Goal: Book appointment/travel/reservation

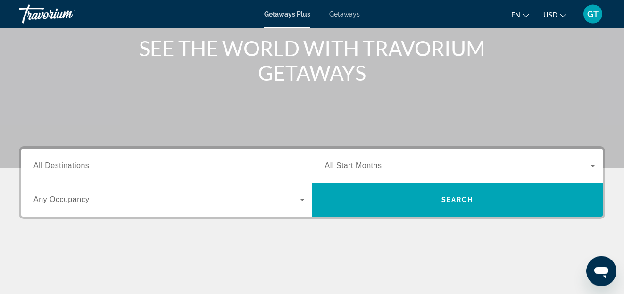
scroll to position [144, 0]
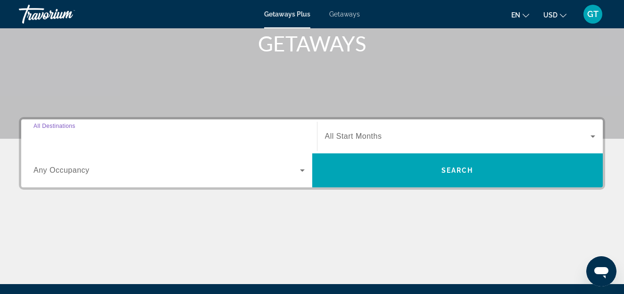
click at [115, 136] on input "Destination All Destinations" at bounding box center [168, 136] width 271 height 11
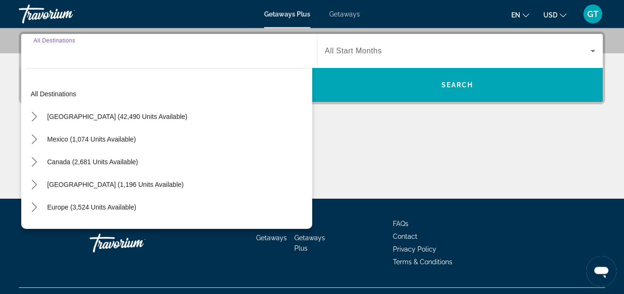
scroll to position [231, 0]
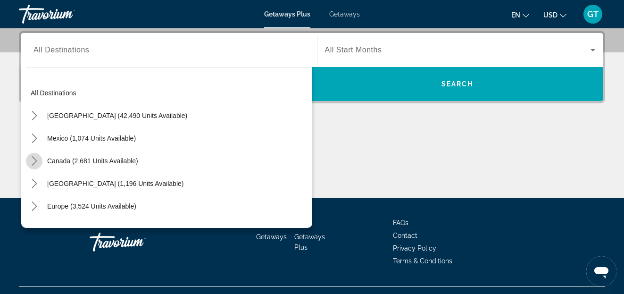
click at [35, 163] on icon "Toggle Canada (2,681 units available) submenu" at bounding box center [34, 160] width 9 height 9
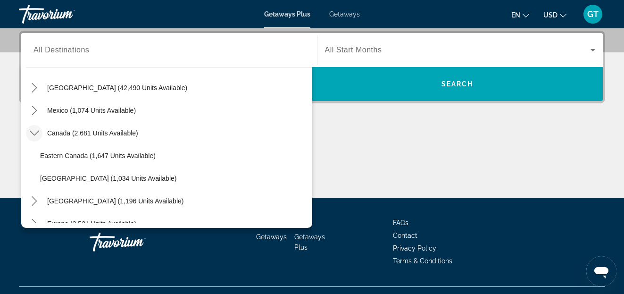
scroll to position [54, 0]
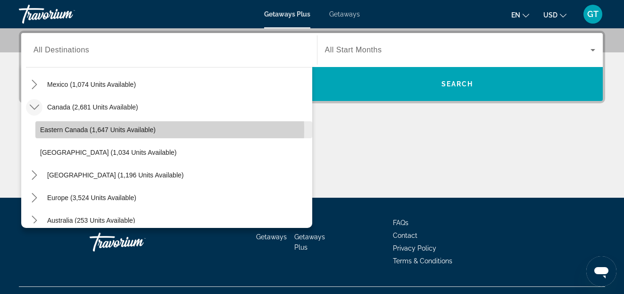
click at [79, 129] on span "Eastern Canada (1,647 units available)" at bounding box center [98, 130] width 116 height 8
type input "**********"
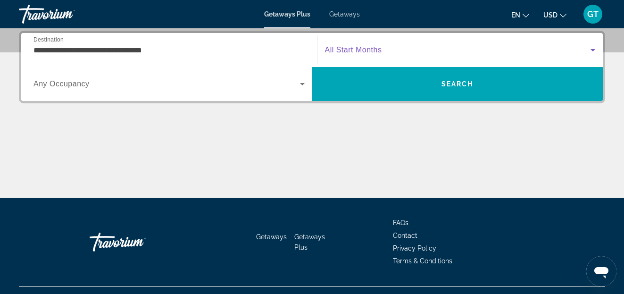
click at [594, 50] on icon "Search widget" at bounding box center [593, 50] width 5 height 2
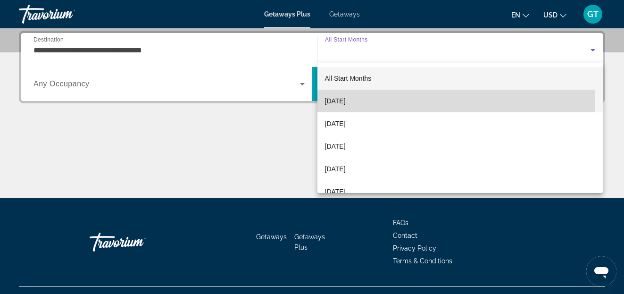
click at [337, 99] on span "October 2025" at bounding box center [335, 100] width 21 height 11
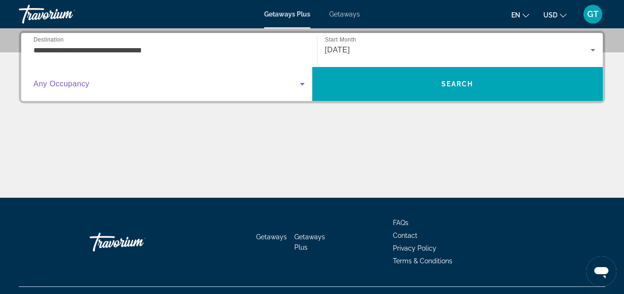
click at [302, 82] on icon "Search widget" at bounding box center [302, 83] width 11 height 11
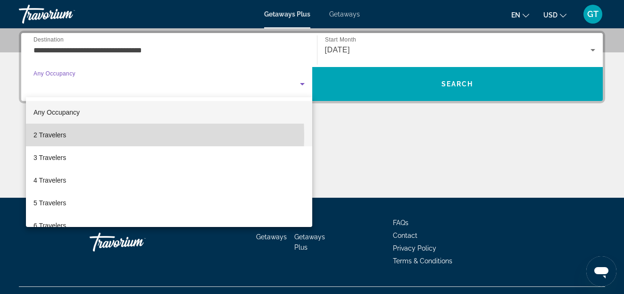
click at [65, 136] on span "2 Travelers" at bounding box center [49, 134] width 33 height 11
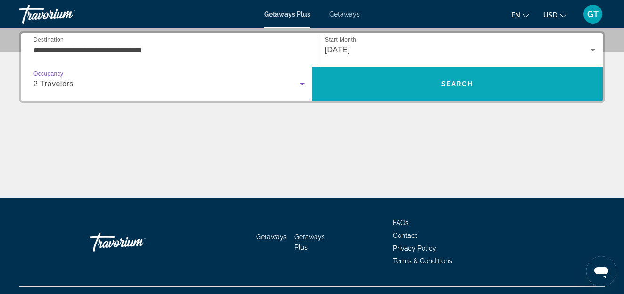
click at [457, 83] on span "Search" at bounding box center [458, 84] width 32 height 8
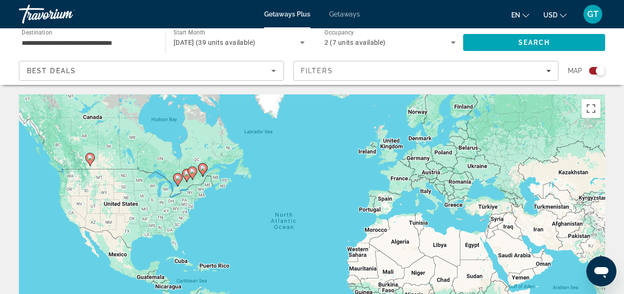
click at [349, 14] on span "Getaways" at bounding box center [344, 14] width 31 height 8
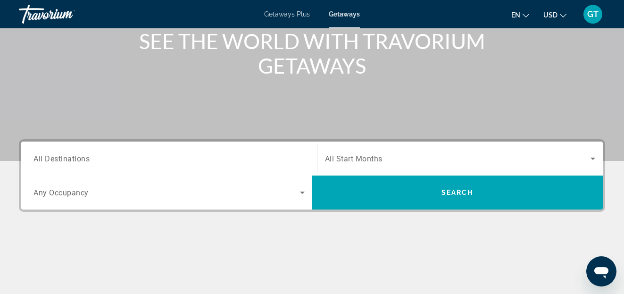
scroll to position [144, 0]
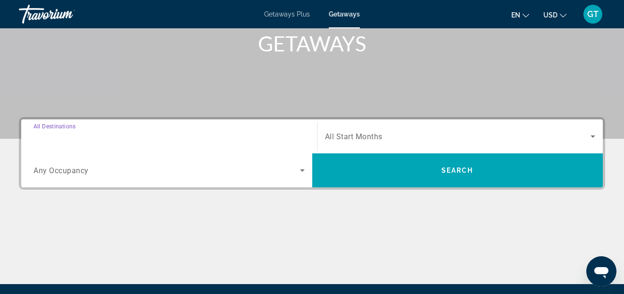
click at [101, 137] on input "Destination All Destinations" at bounding box center [168, 136] width 271 height 11
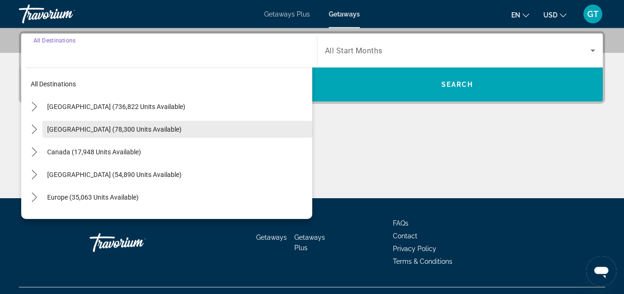
scroll to position [231, 0]
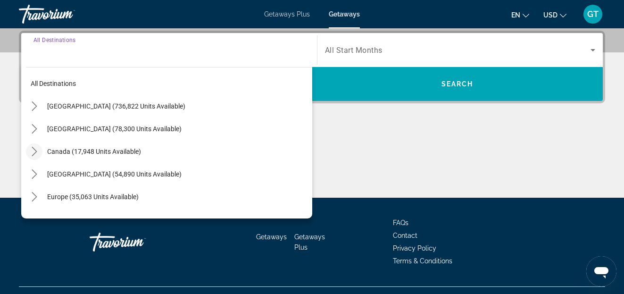
click at [35, 150] on icon "Toggle Canada (17,948 units available) submenu" at bounding box center [34, 151] width 9 height 9
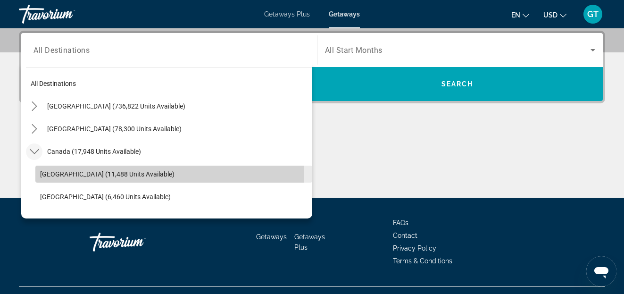
click at [62, 174] on span "Eastern Canada (11,488 units available)" at bounding box center [107, 174] width 134 height 8
type input "**********"
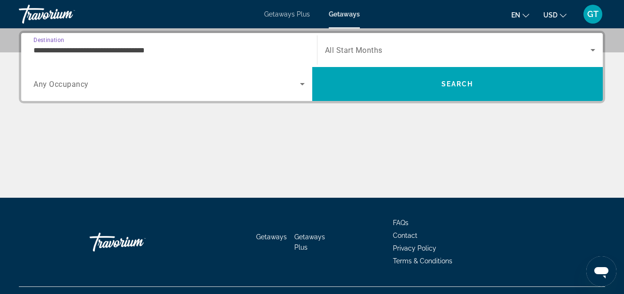
click at [593, 48] on icon "Search widget" at bounding box center [592, 49] width 11 height 11
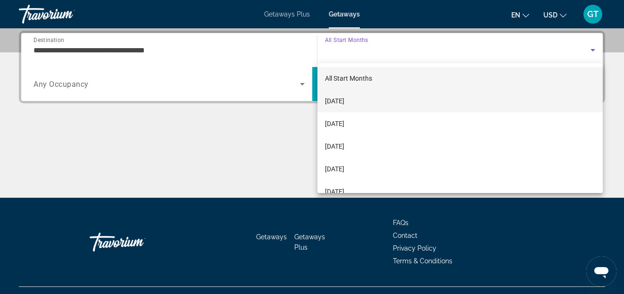
click at [338, 102] on span "October 2025" at bounding box center [334, 100] width 19 height 11
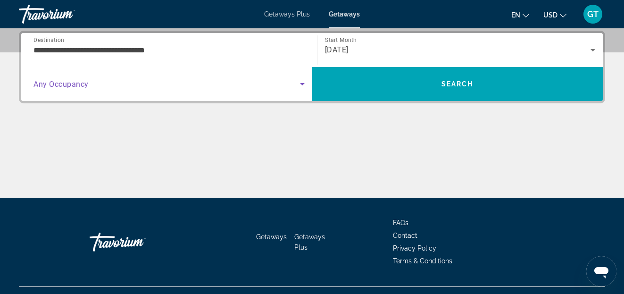
click at [303, 84] on icon "Search widget" at bounding box center [302, 84] width 5 height 2
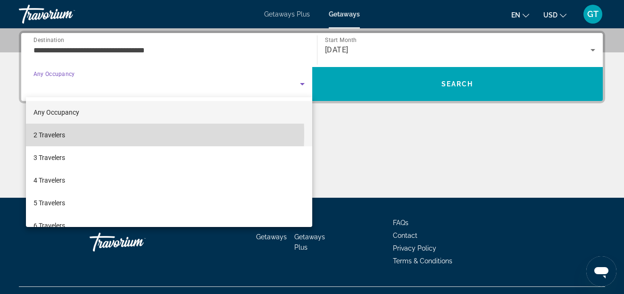
click at [50, 135] on span "2 Travelers" at bounding box center [49, 134] width 32 height 11
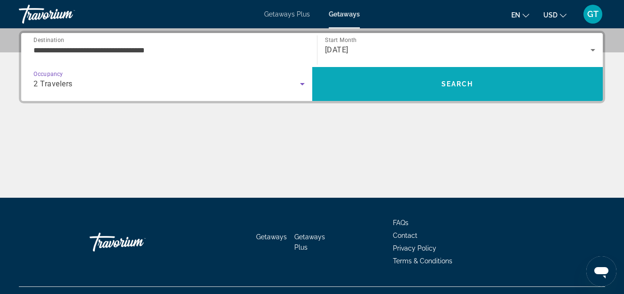
click at [459, 83] on span "Search" at bounding box center [458, 84] width 32 height 8
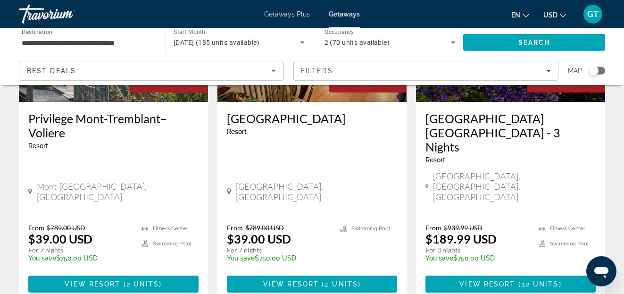
scroll to position [481, 0]
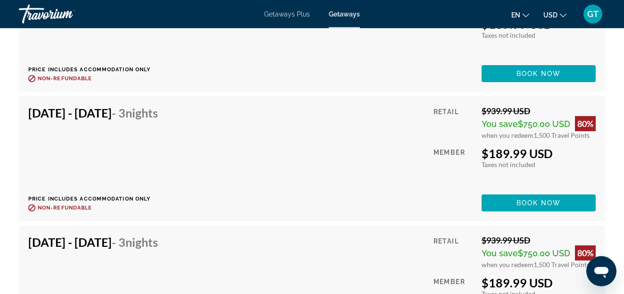
scroll to position [1876, 0]
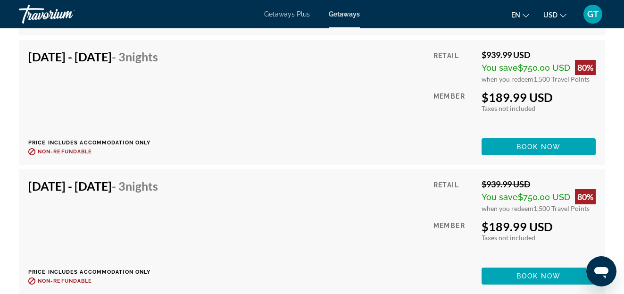
click at [58, 250] on div "Oct 29, 2025 - Nov 1, 2025 - 3 Nights Price includes accommodation only Refunda…" at bounding box center [96, 232] width 137 height 106
click at [57, 248] on div "Oct 29, 2025 - Nov 1, 2025 - 3 Nights Price includes accommodation only Refunda…" at bounding box center [96, 232] width 137 height 106
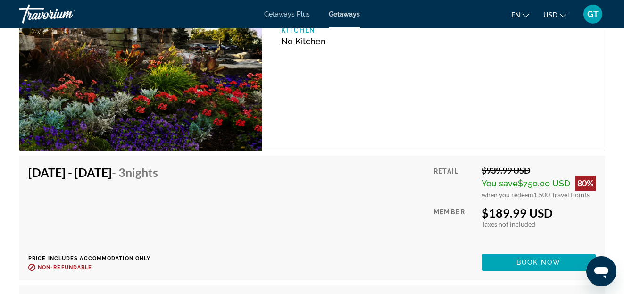
scroll to position [1636, 0]
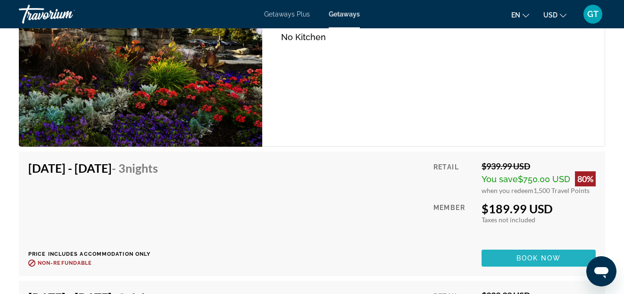
click at [539, 257] on span "Book now" at bounding box center [539, 258] width 45 height 8
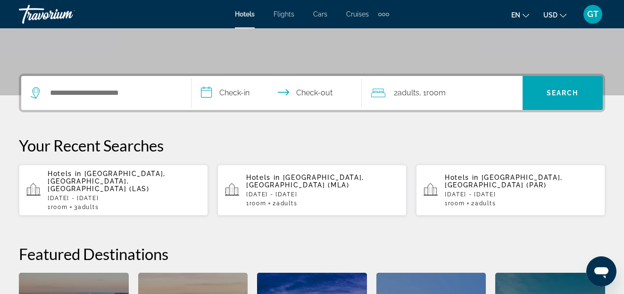
scroll to position [192, 0]
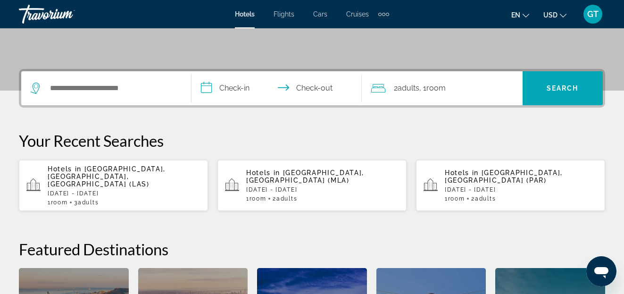
click at [293, 14] on span "Flights" at bounding box center [284, 14] width 21 height 8
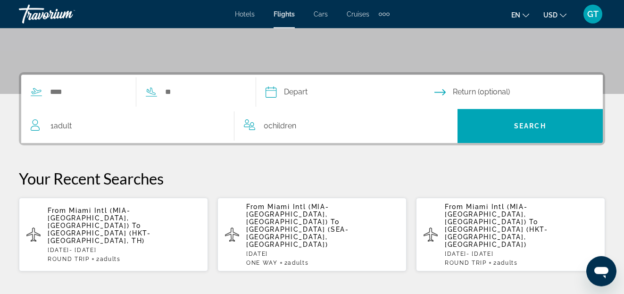
scroll to position [241, 0]
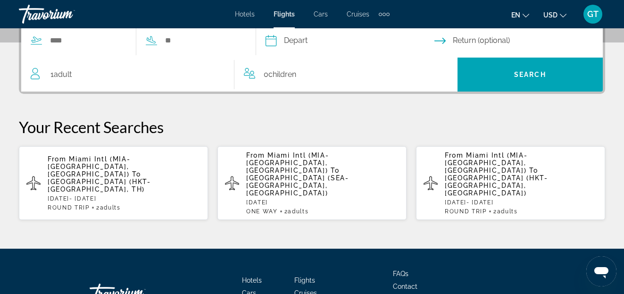
click at [120, 161] on span "Miami Intl (MIA-[GEOGRAPHIC_DATA], [GEOGRAPHIC_DATA])" at bounding box center [89, 166] width 83 height 23
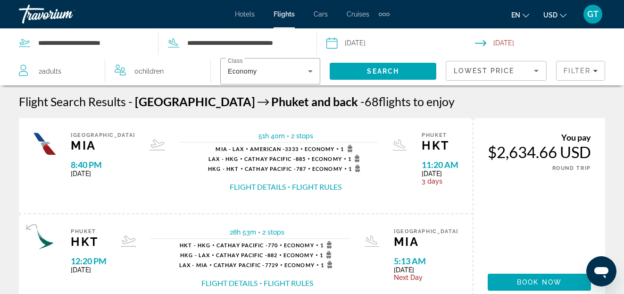
click at [239, 188] on button "Flight Details" at bounding box center [258, 187] width 56 height 10
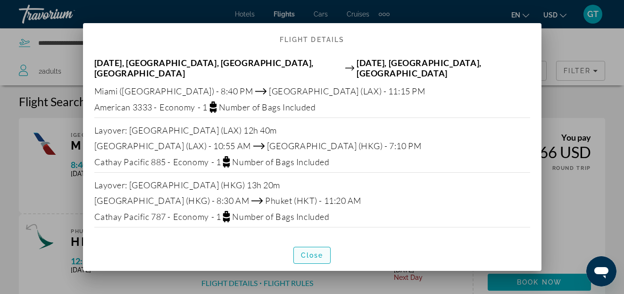
click at [311, 254] on span "Close" at bounding box center [312, 255] width 23 height 8
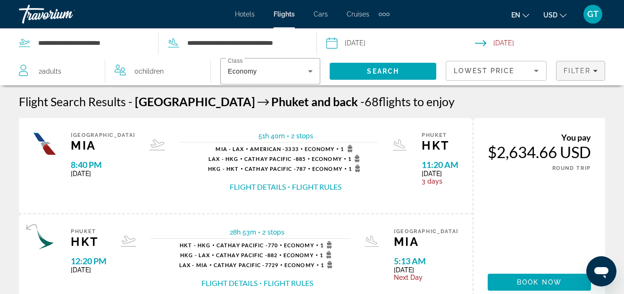
click at [576, 71] on span "Filter" at bounding box center [577, 71] width 27 height 8
